Goal: Check status: Check status

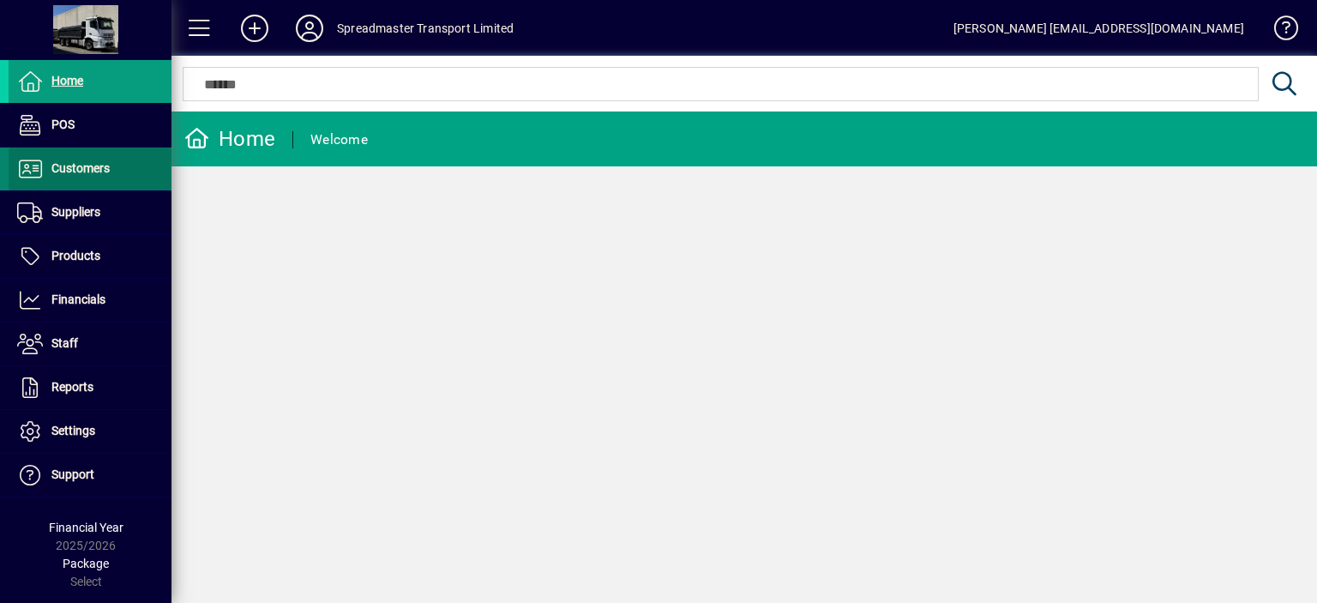
click at [109, 175] on span "Customers" at bounding box center [59, 169] width 101 height 21
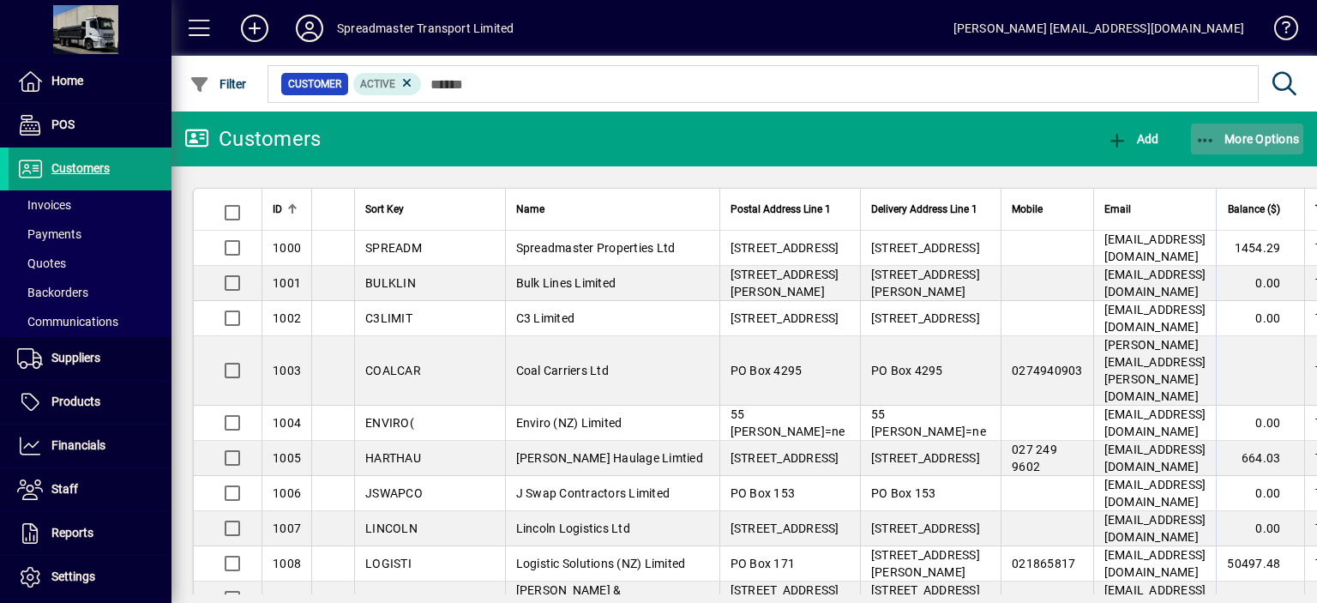
click at [1234, 141] on span "More Options" at bounding box center [1247, 139] width 105 height 14
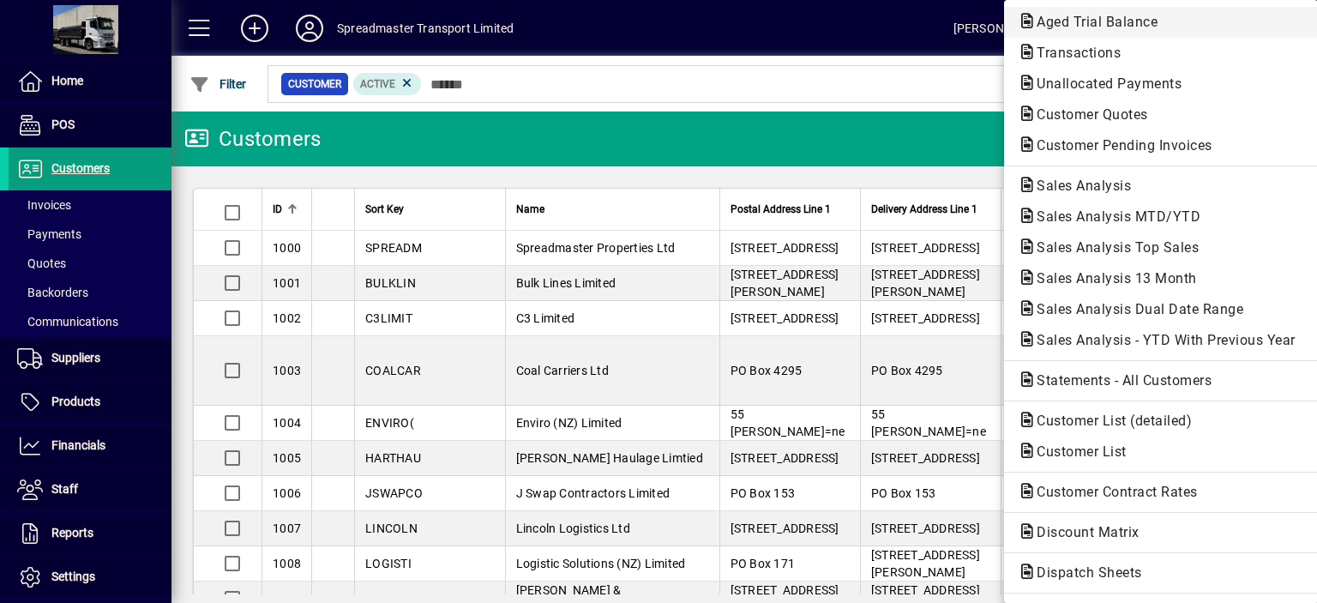
click at [1084, 27] on span "Aged Trial Balance" at bounding box center [1092, 22] width 148 height 16
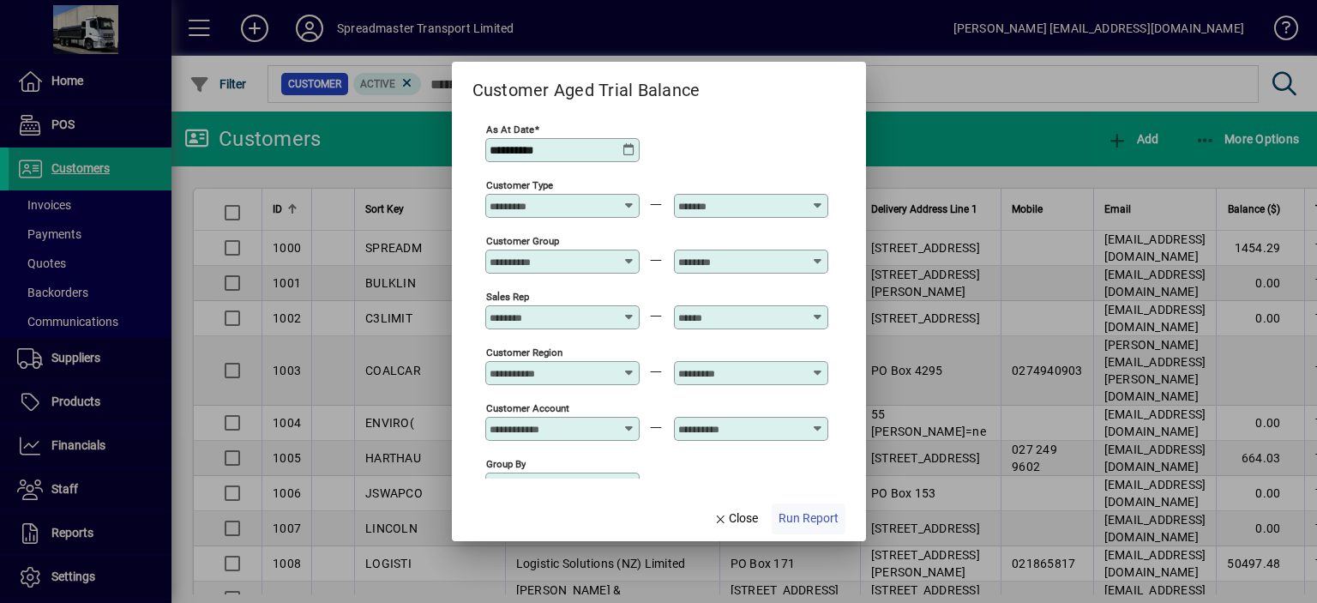
click at [822, 517] on span "Run Report" at bounding box center [809, 518] width 60 height 18
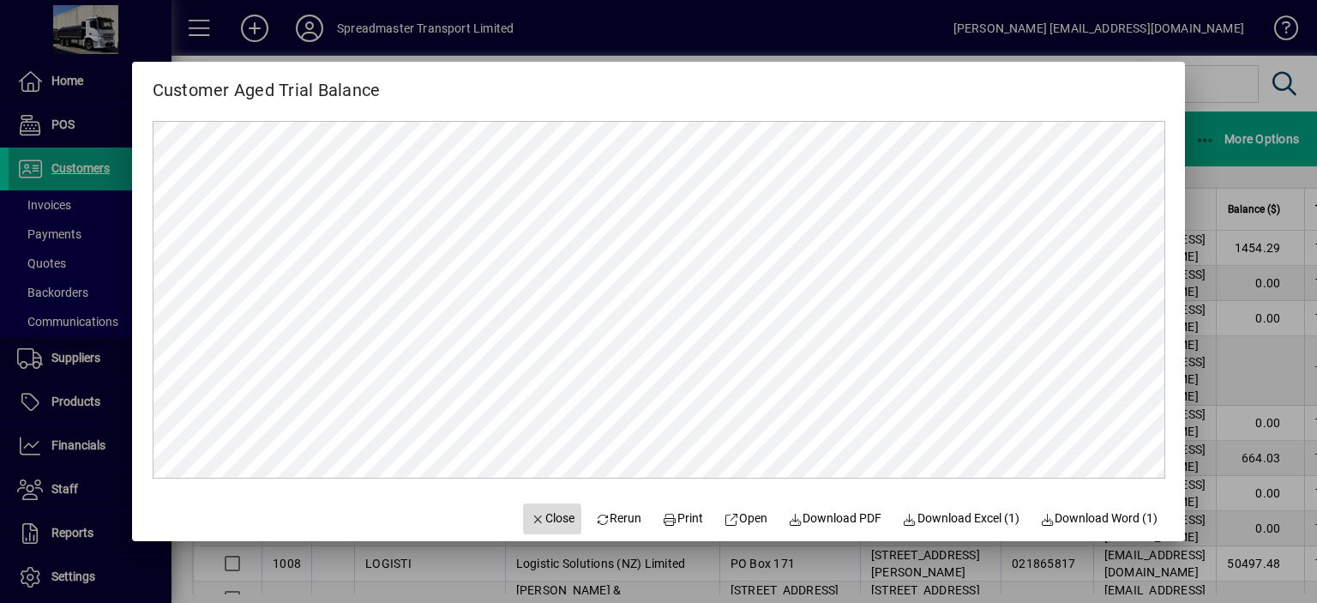
click at [544, 516] on span "Close" at bounding box center [552, 518] width 45 height 18
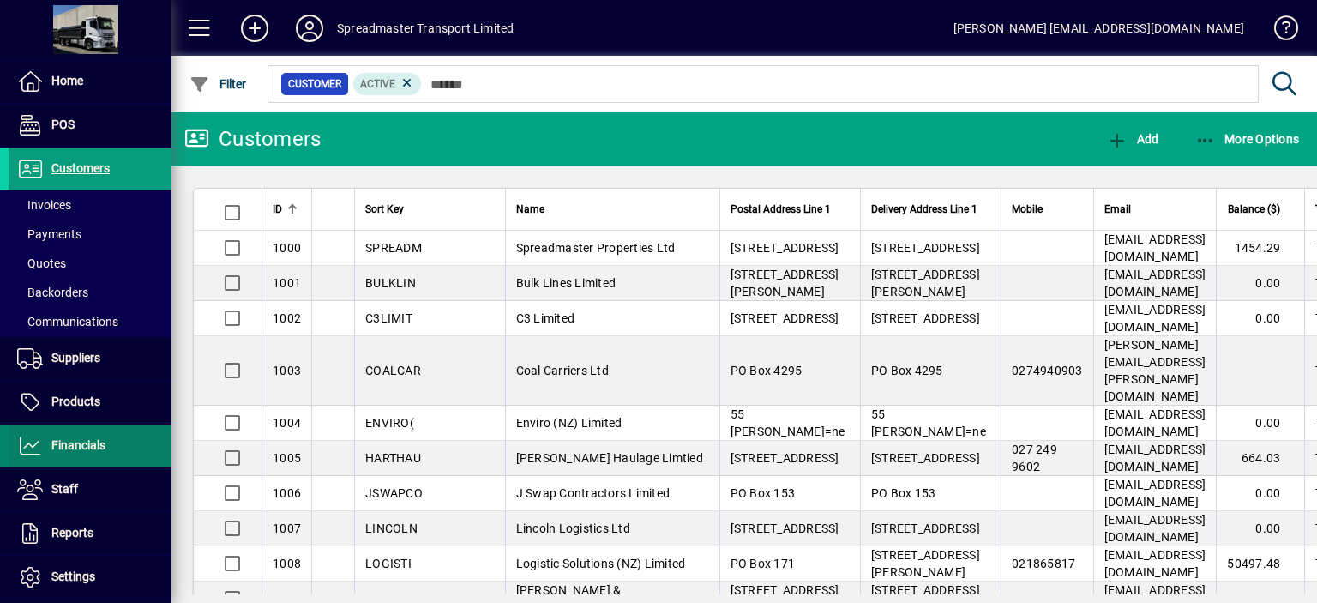
click at [85, 446] on span "Financials" at bounding box center [78, 445] width 54 height 14
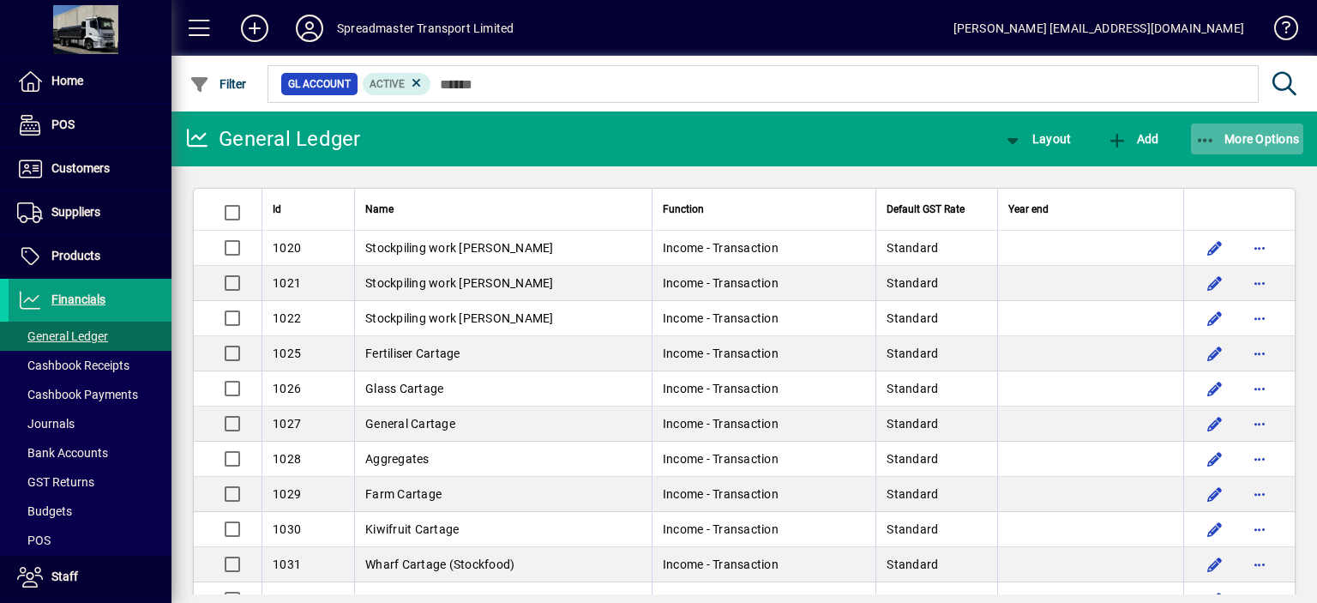
click at [1238, 139] on span "More Options" at bounding box center [1247, 139] width 105 height 14
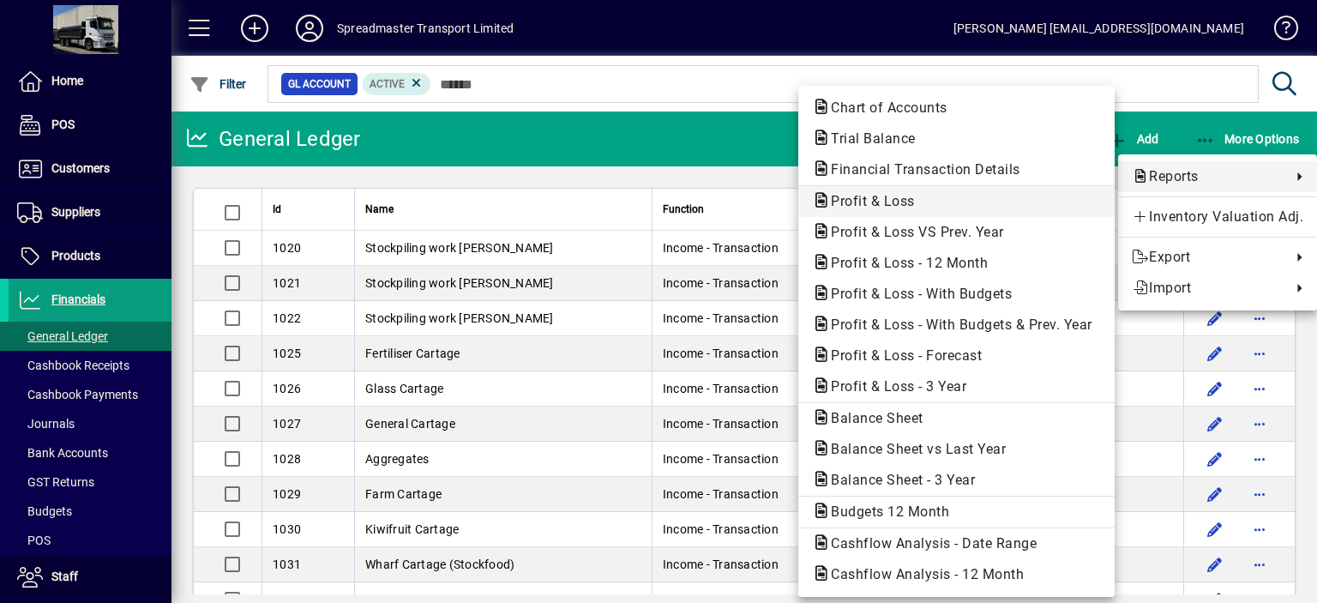
click at [882, 198] on span "Profit & Loss" at bounding box center [867, 201] width 111 height 16
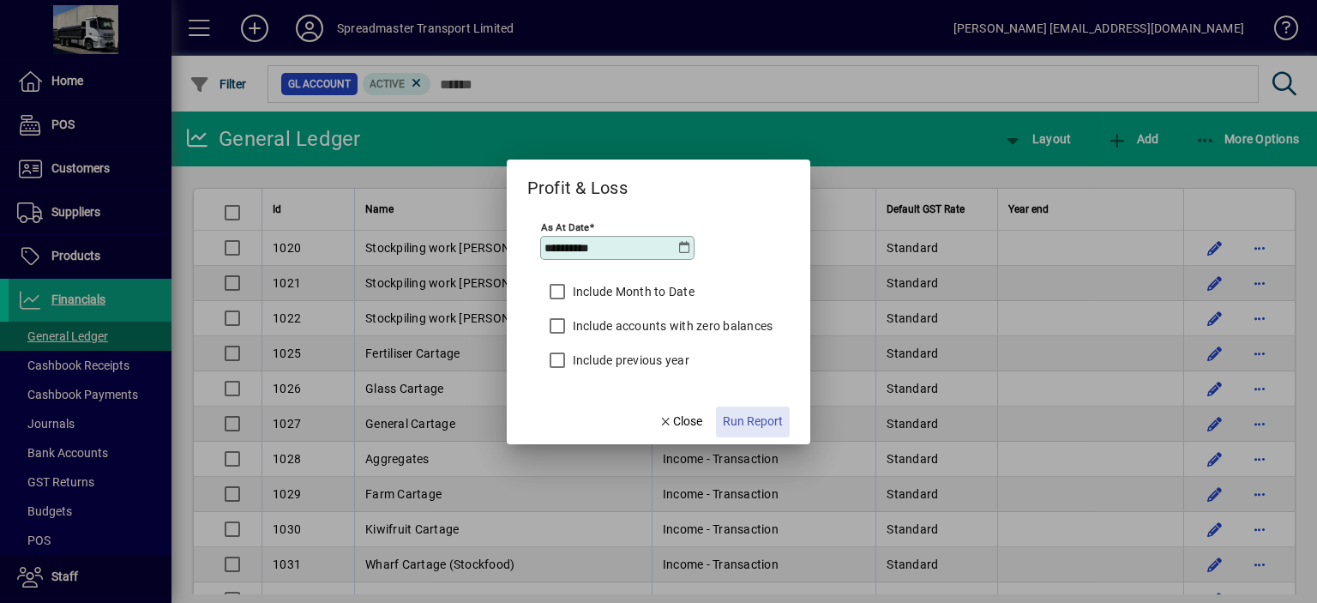
click at [755, 419] on span "Run Report" at bounding box center [753, 421] width 60 height 18
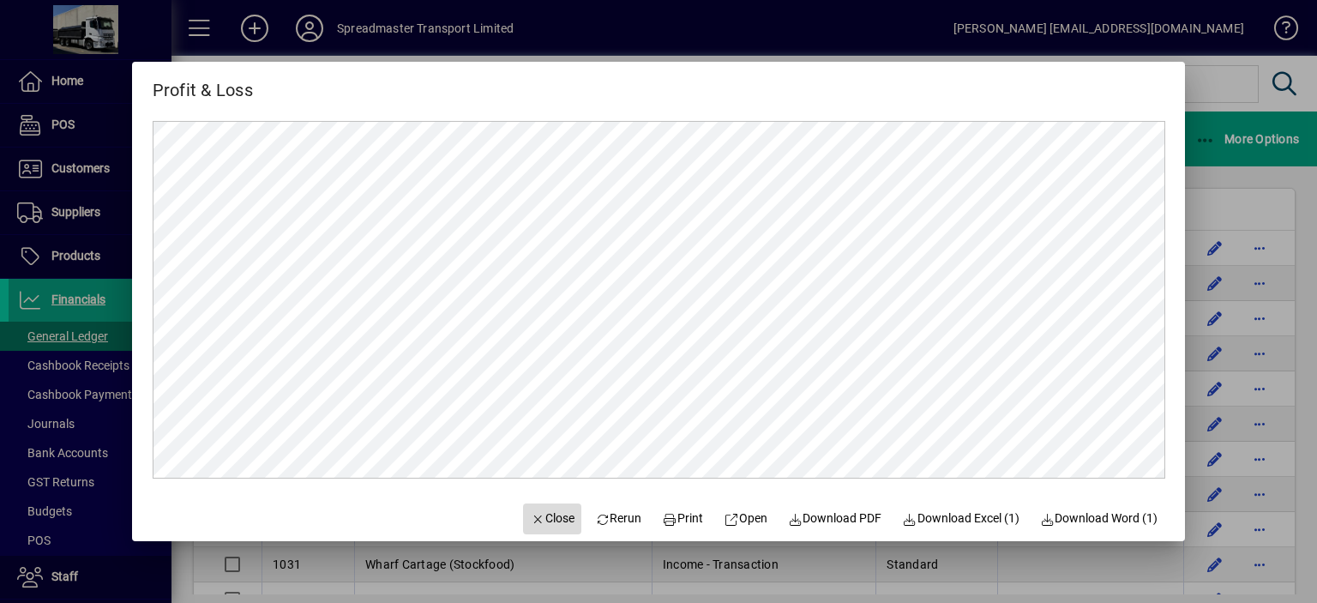
click at [546, 517] on span "Close" at bounding box center [552, 518] width 45 height 18
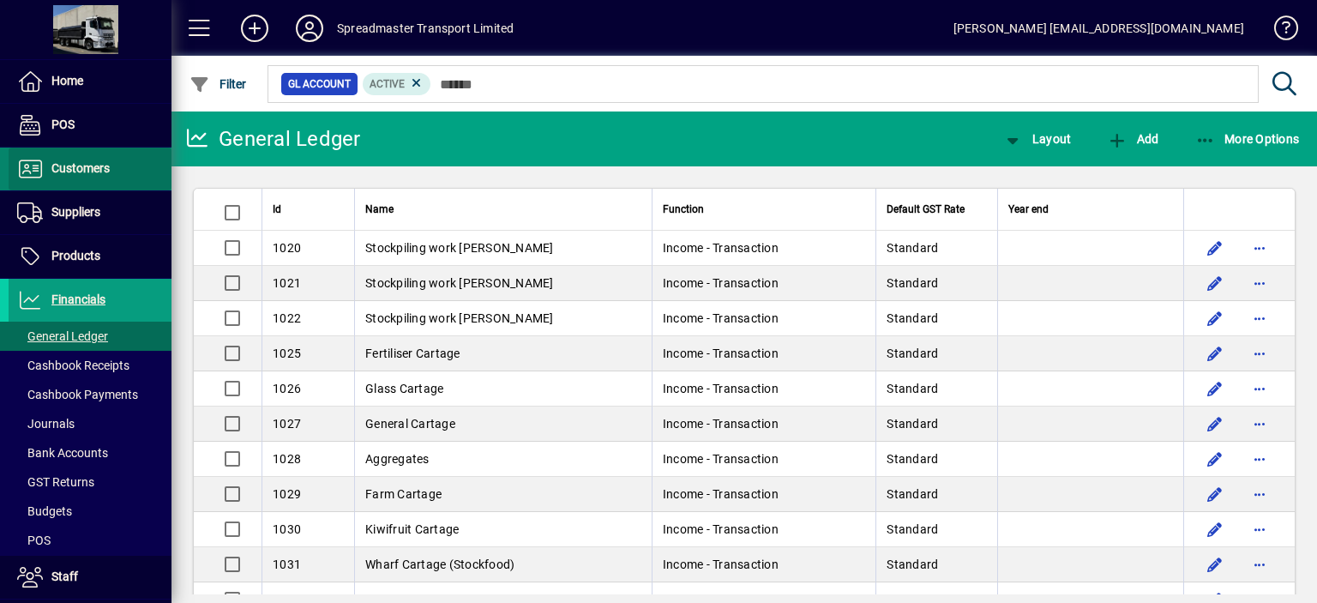
click at [103, 173] on span "Customers" at bounding box center [80, 168] width 58 height 14
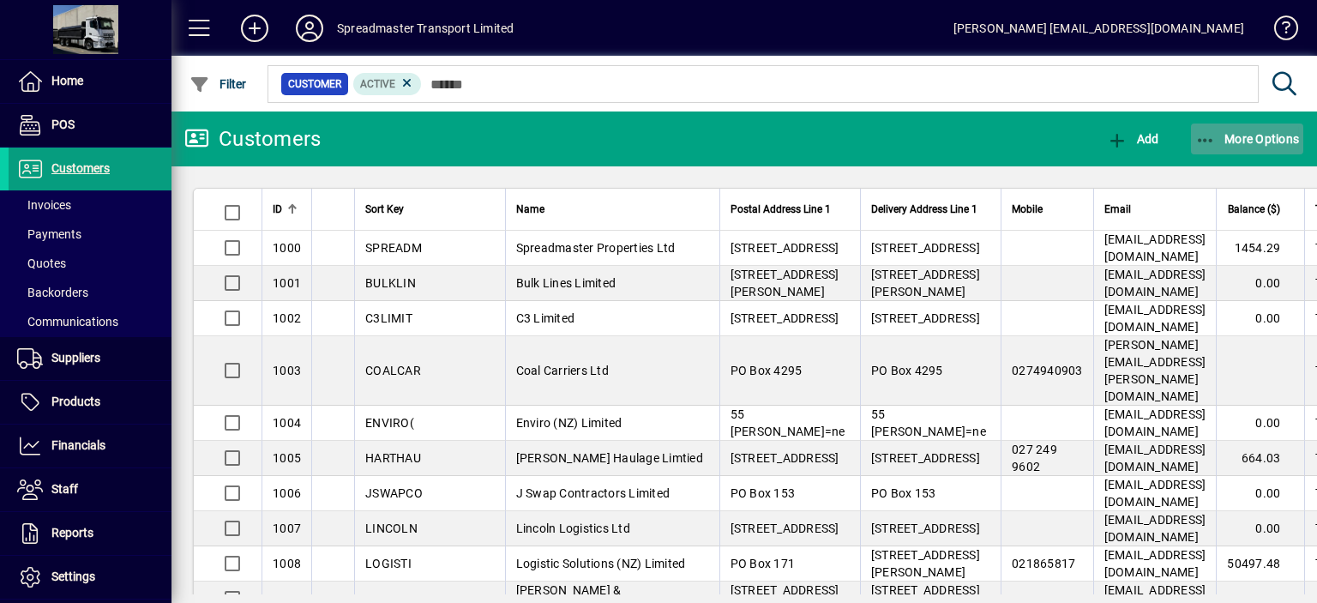
click at [1236, 142] on span "More Options" at bounding box center [1247, 139] width 105 height 14
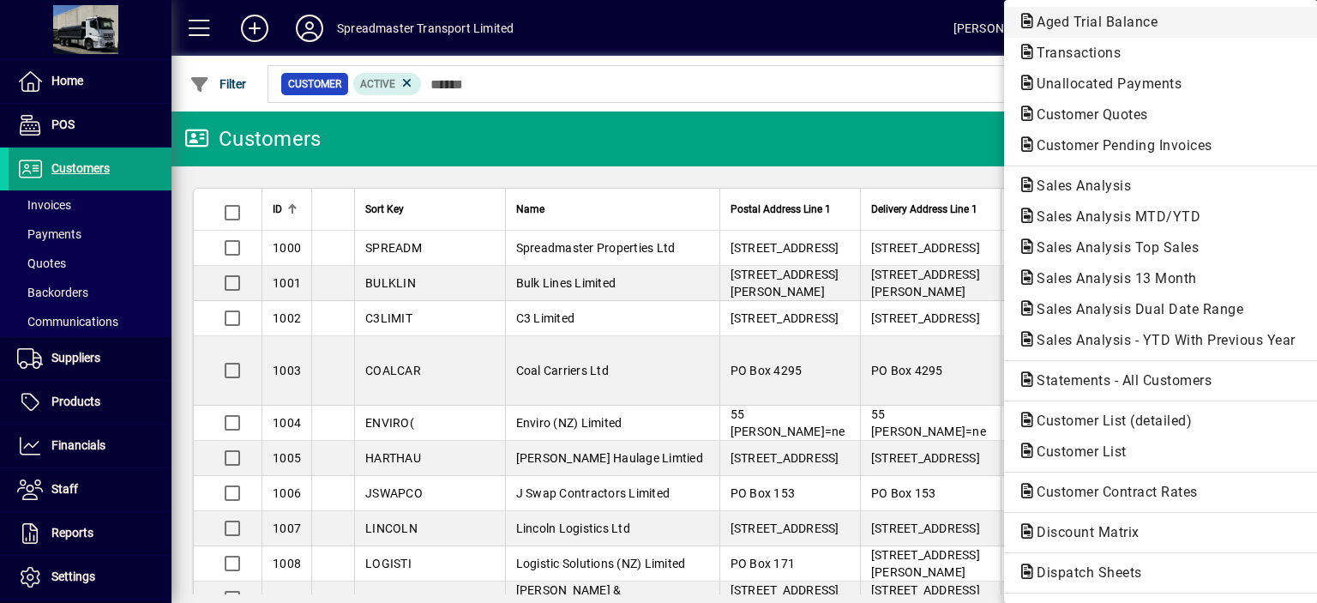
click at [1040, 25] on span "Aged Trial Balance" at bounding box center [1092, 22] width 148 height 16
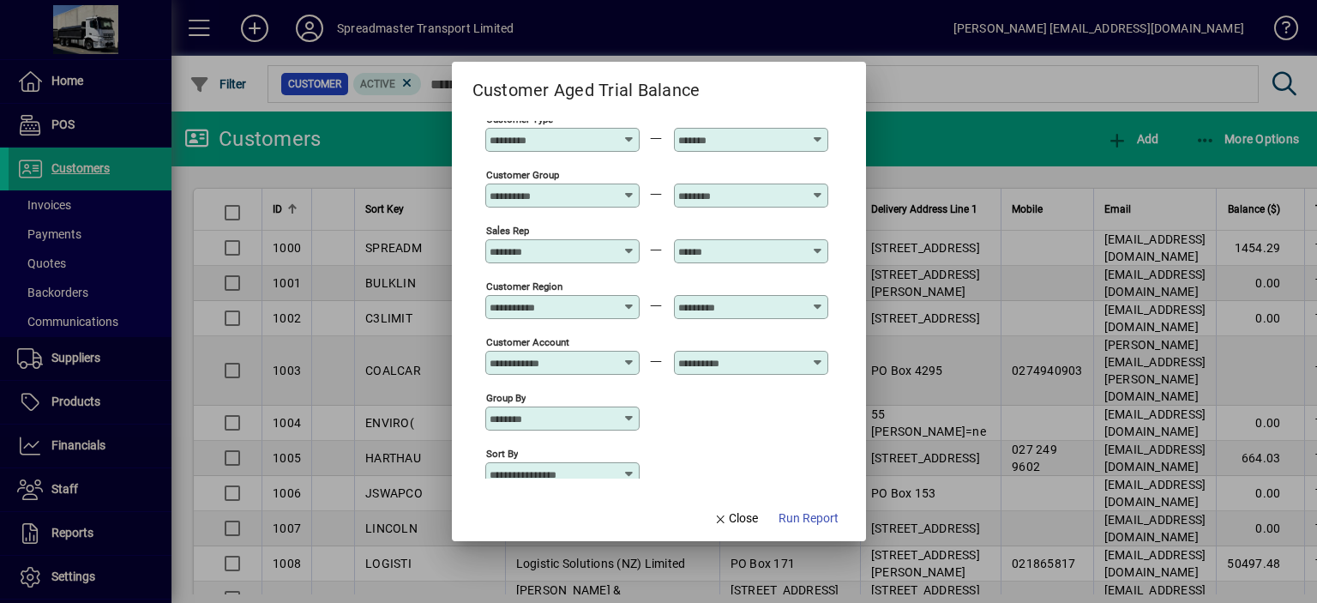
scroll to position [127, 0]
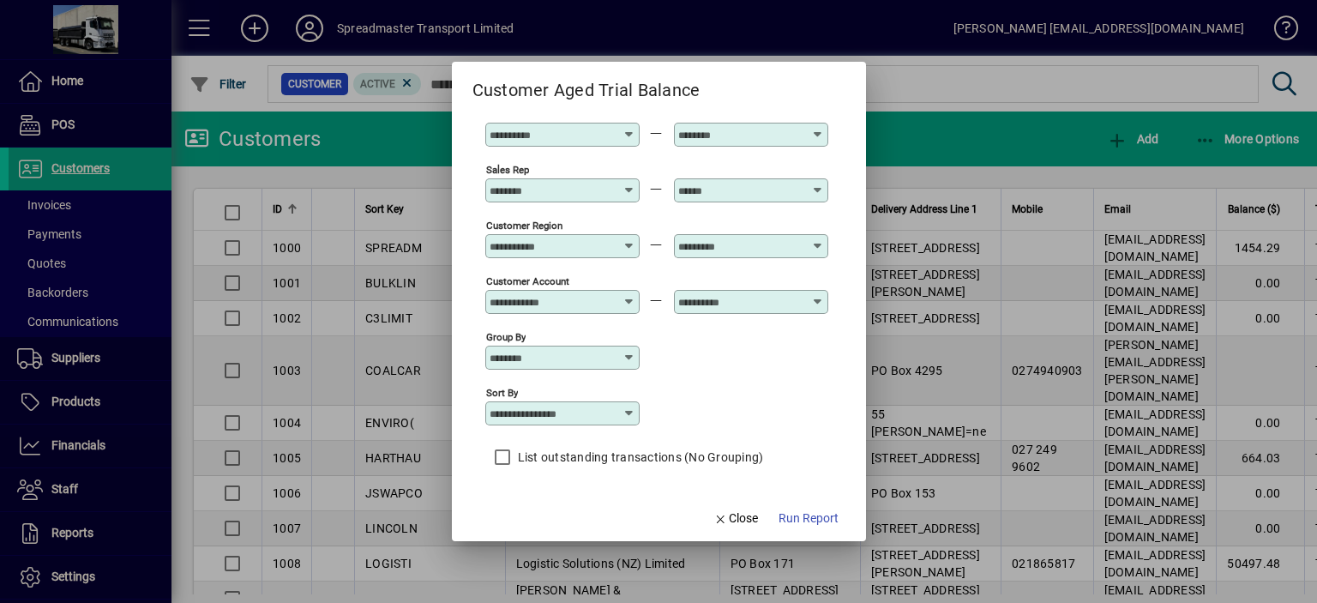
click at [628, 413] on icon at bounding box center [630, 413] width 14 height 14
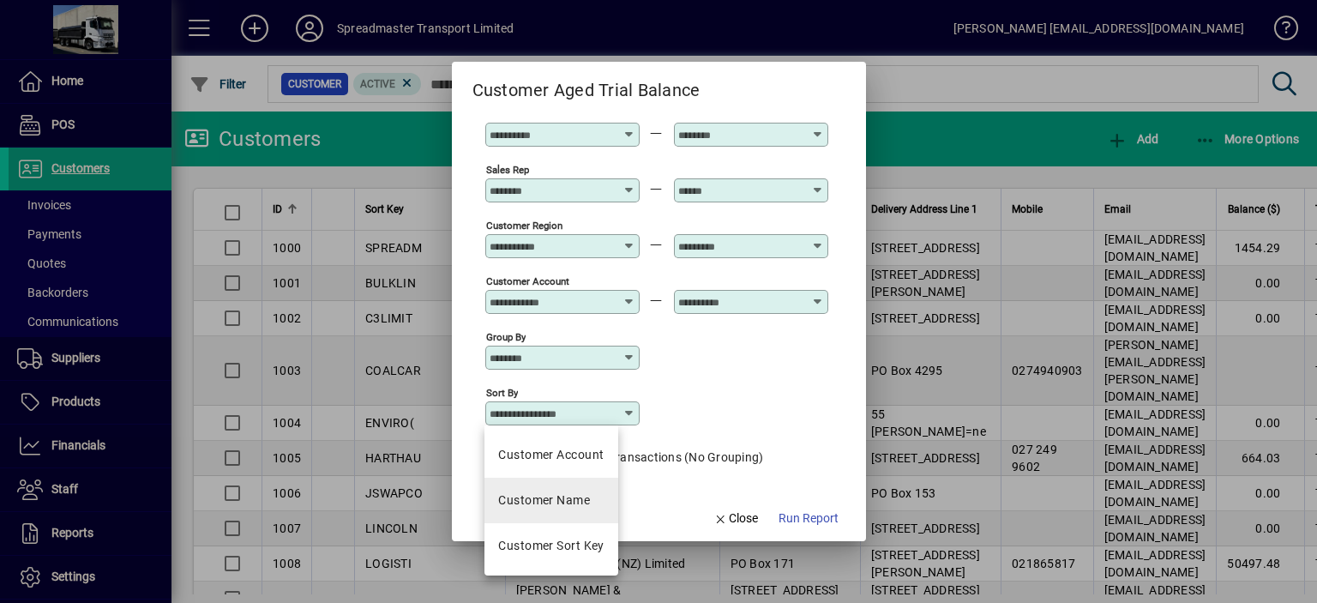
click at [570, 494] on div "Customer Name" at bounding box center [544, 500] width 92 height 18
type input "**********"
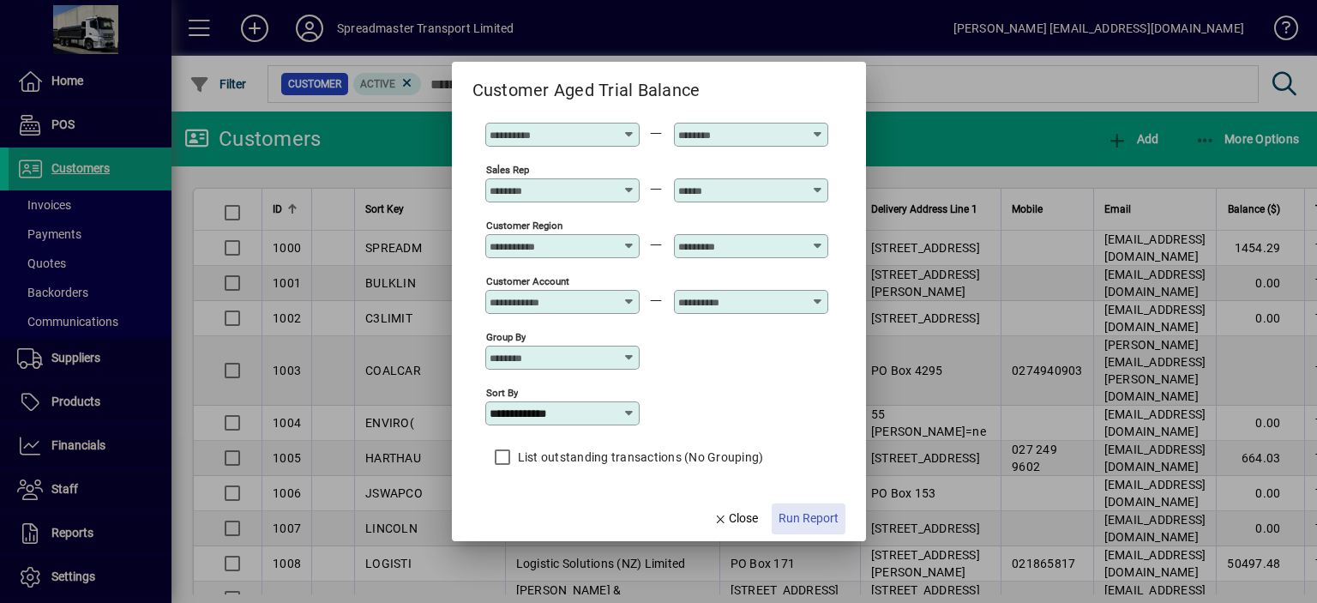
click at [816, 522] on span "Run Report" at bounding box center [809, 518] width 60 height 18
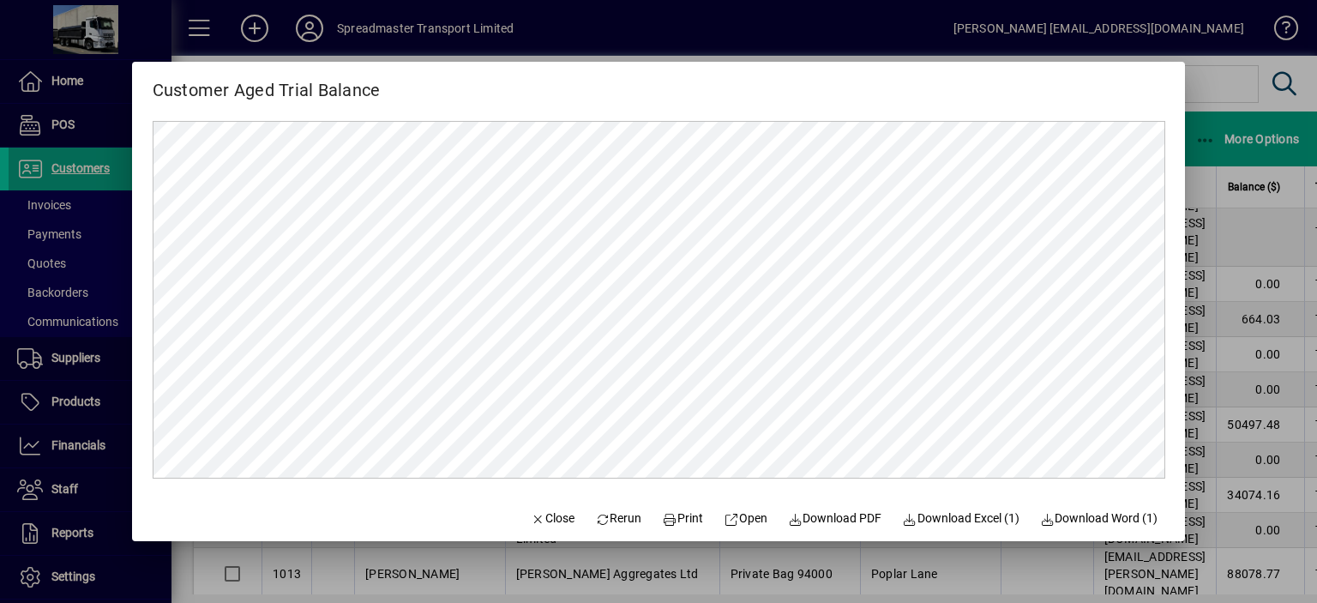
scroll to position [257, 0]
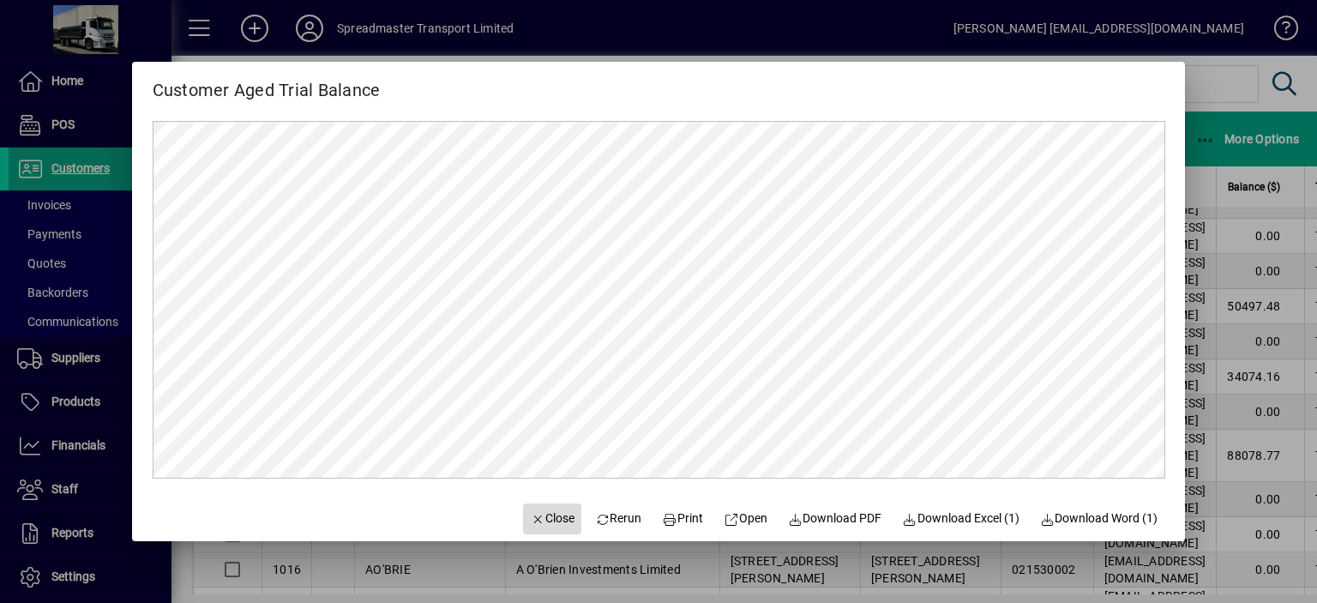
click at [542, 521] on span "Close" at bounding box center [552, 518] width 45 height 18
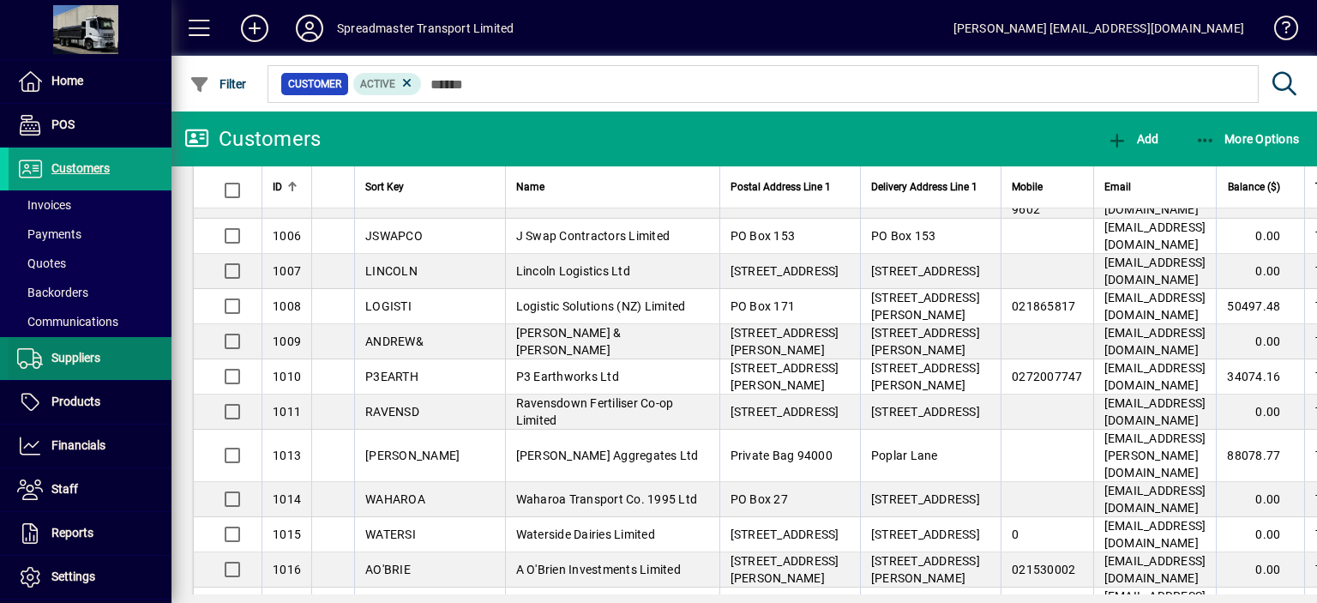
click at [69, 353] on span "Suppliers" at bounding box center [75, 358] width 49 height 14
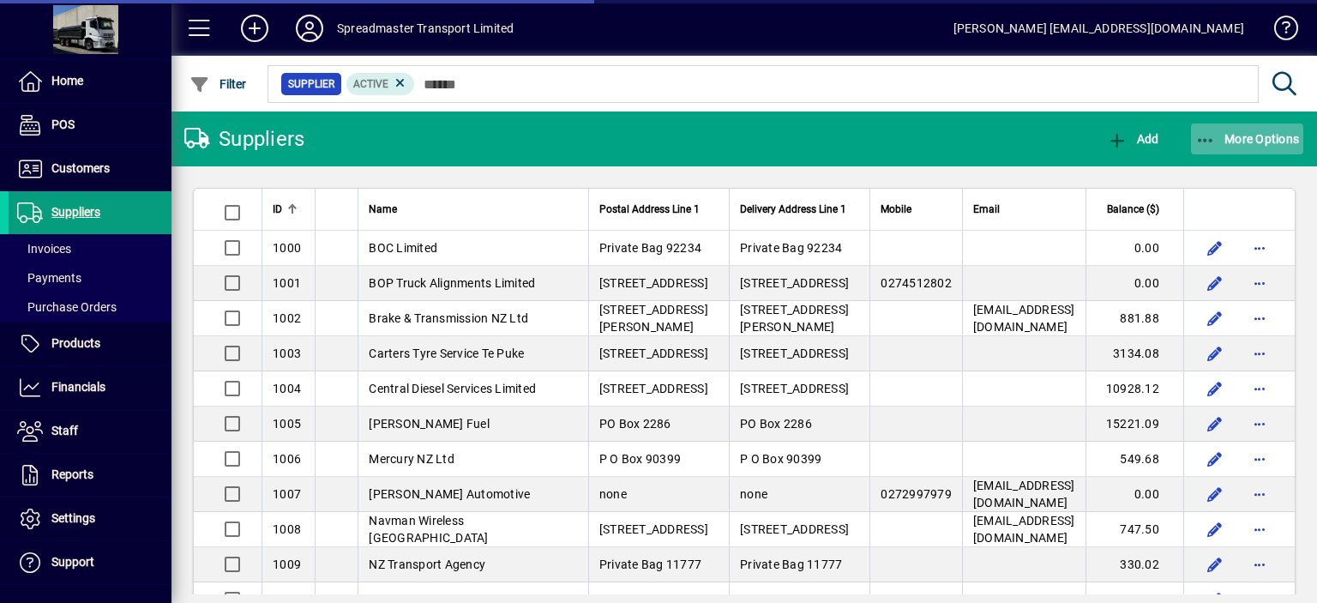
click at [1255, 140] on span "More Options" at bounding box center [1247, 139] width 105 height 14
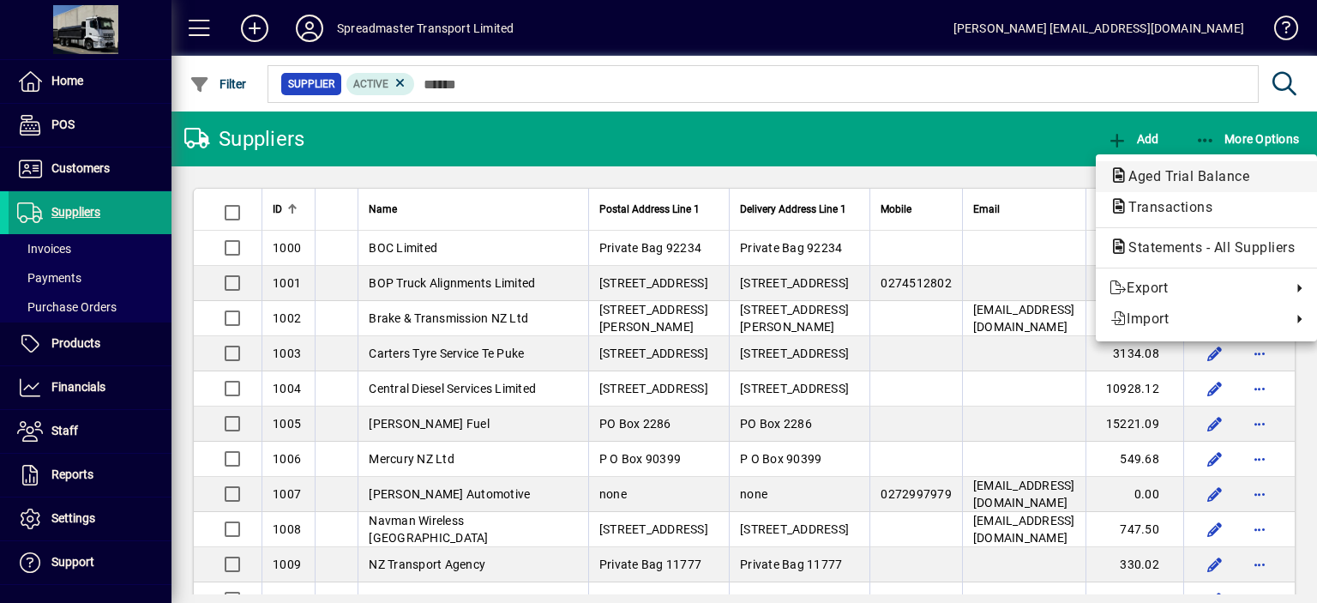
click at [1154, 171] on span "Aged Trial Balance" at bounding box center [1184, 176] width 148 height 16
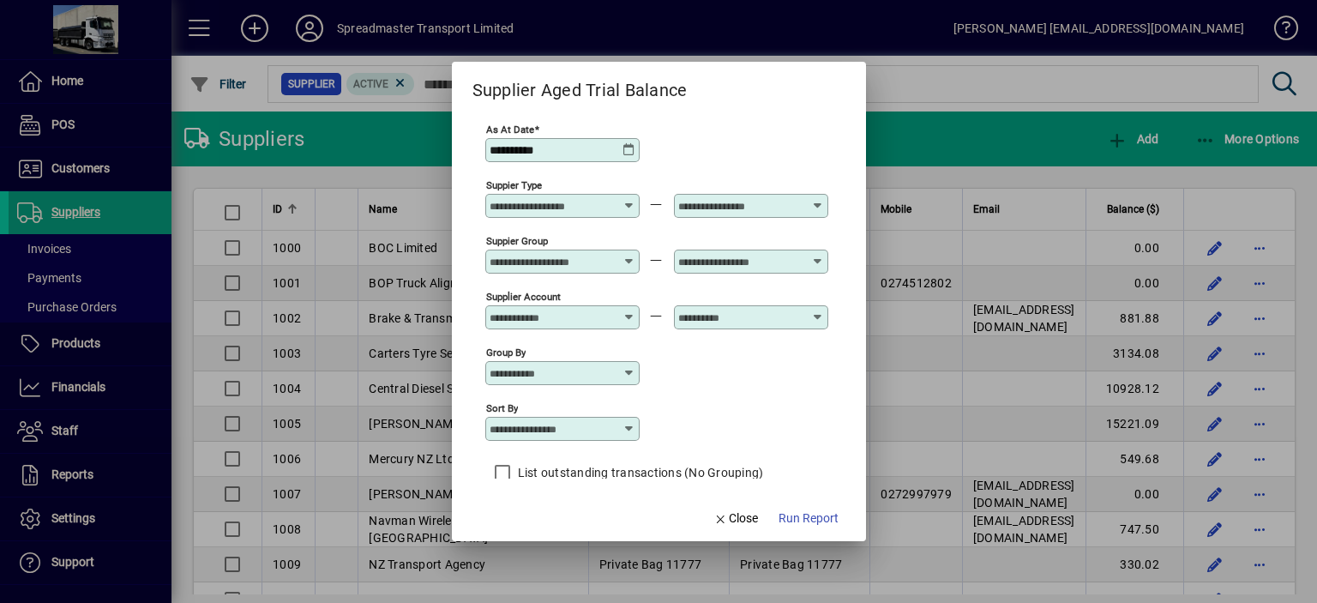
click at [629, 430] on icon at bounding box center [630, 429] width 14 height 14
drag, startPoint x: 555, startPoint y: 531, endPoint x: 631, endPoint y: 531, distance: 76.3
click at [556, 531] on div "Supplier Name" at bounding box center [539, 534] width 82 height 18
type input "**********"
click at [796, 516] on span "Run Report" at bounding box center [809, 518] width 60 height 18
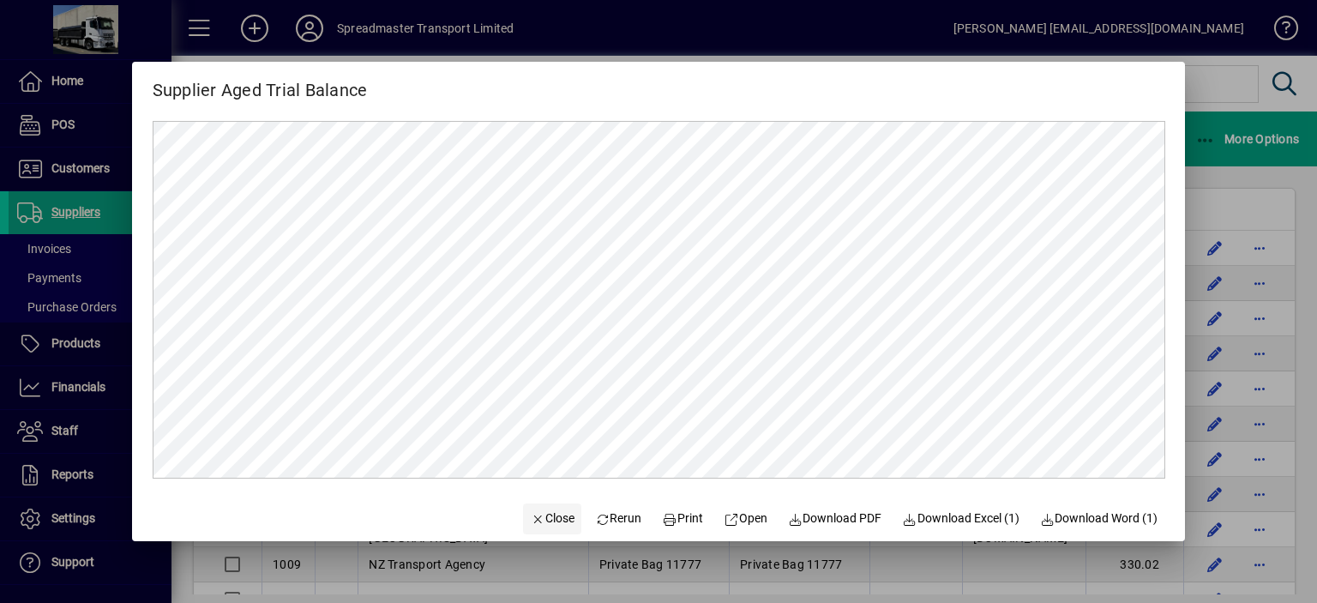
click at [542, 515] on span "Close" at bounding box center [552, 518] width 45 height 18
